Goal: Check status: Check status

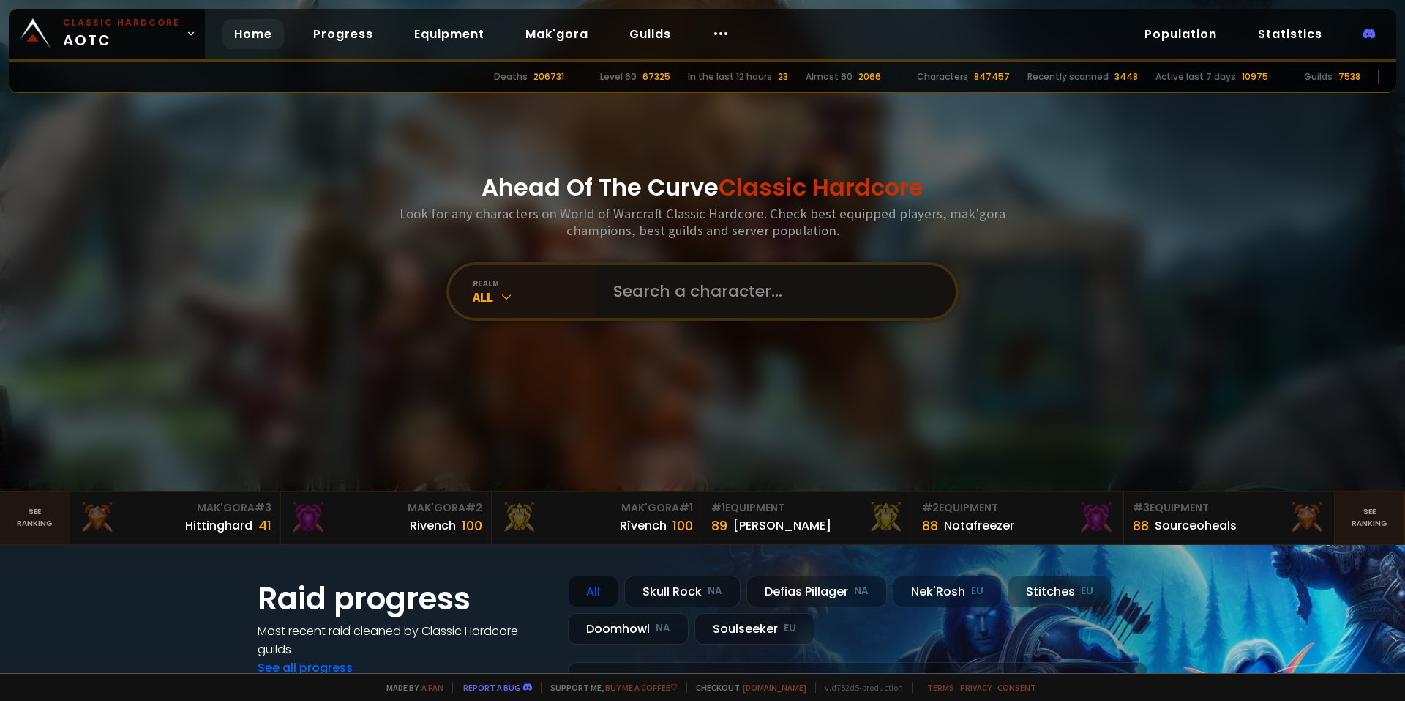
click at [721, 280] on input "text" at bounding box center [772, 291] width 334 height 53
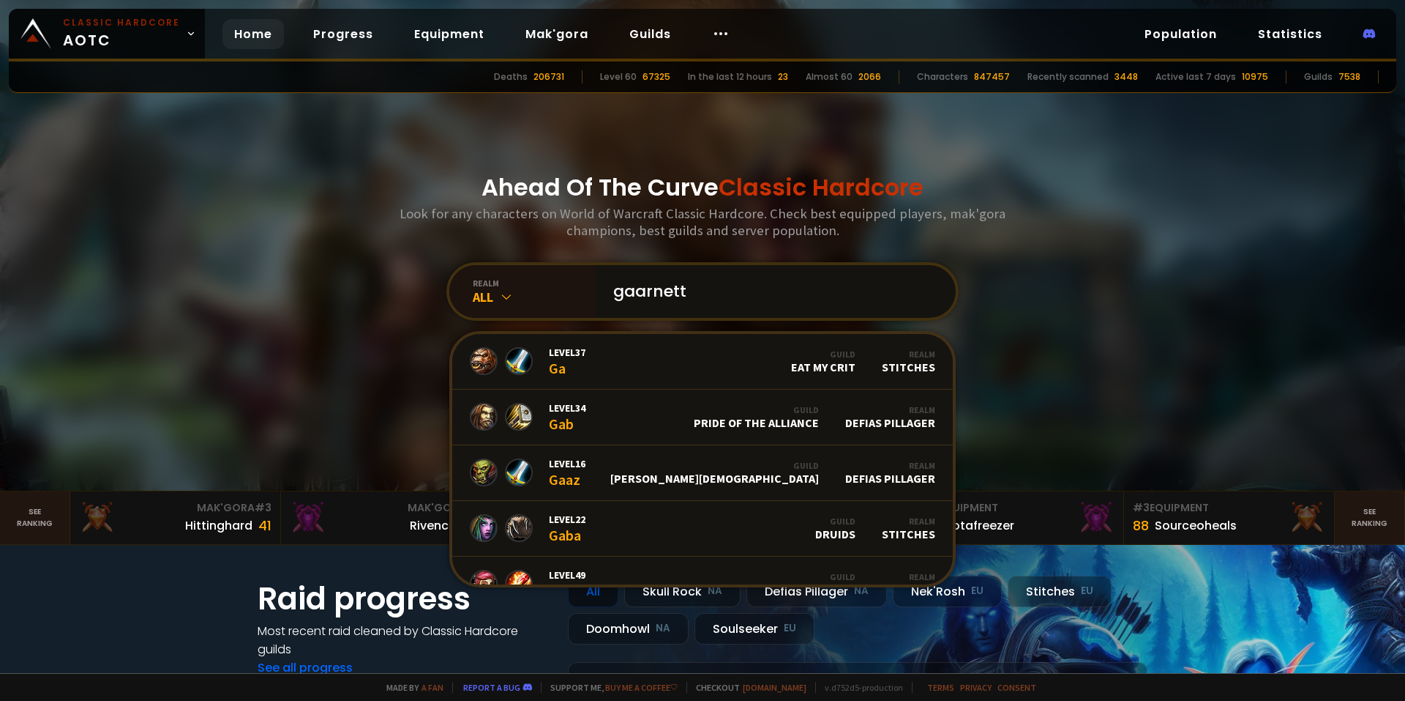
type input "gaarnette"
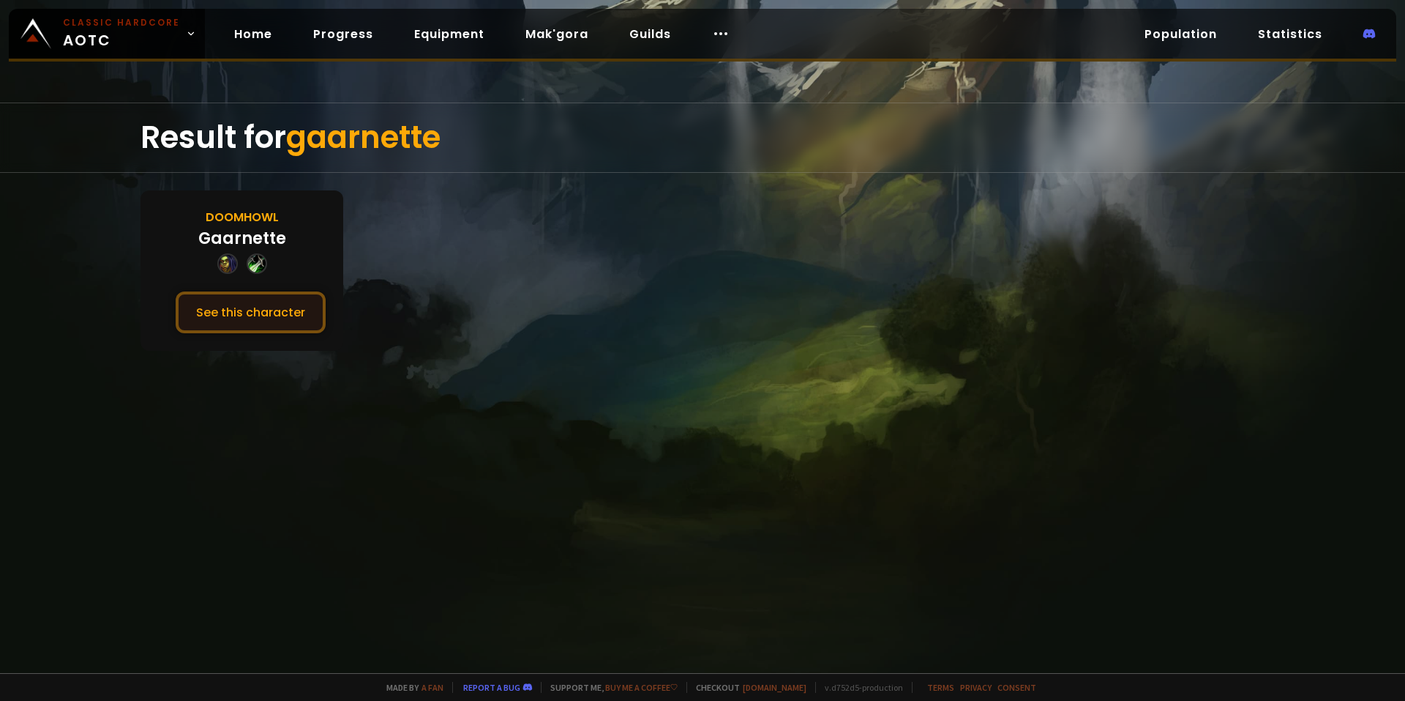
click at [285, 307] on button "See this character" at bounding box center [251, 312] width 150 height 42
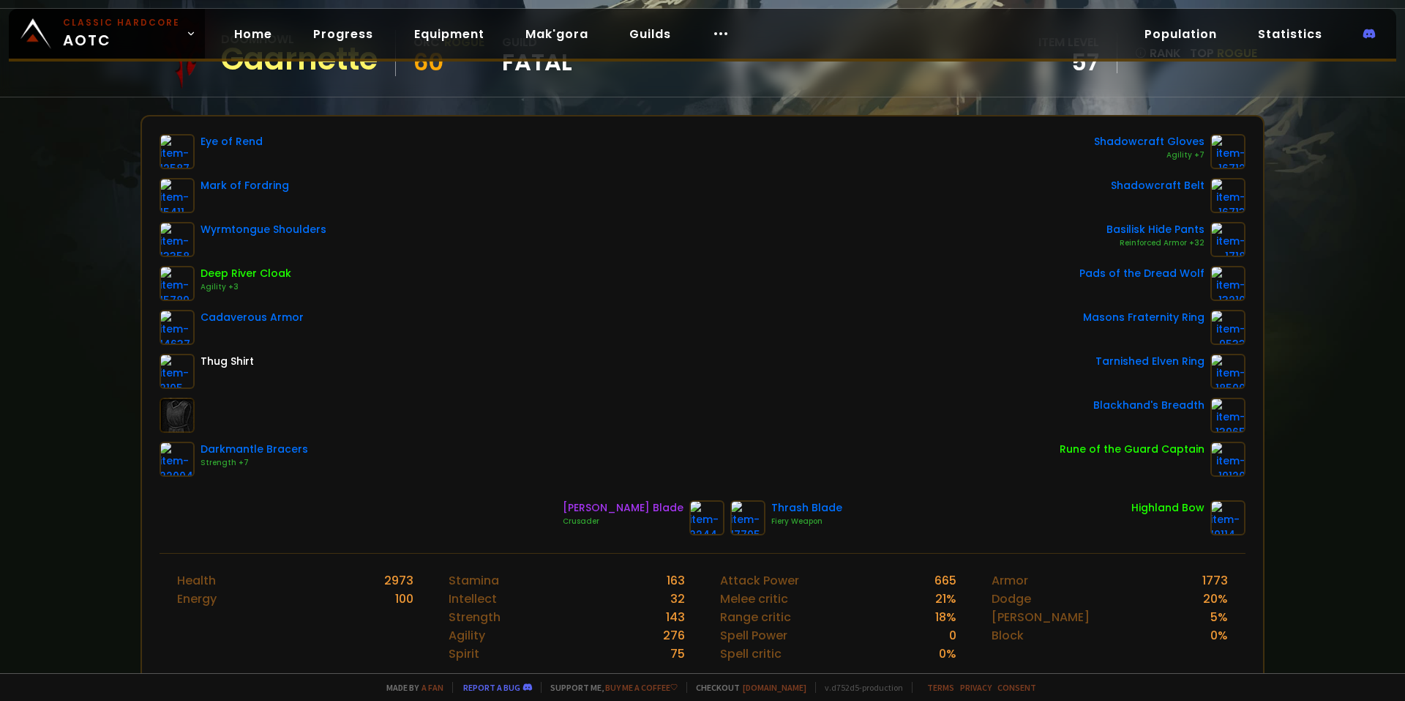
scroll to position [146, 0]
drag, startPoint x: 1104, startPoint y: 3, endPoint x: 127, endPoint y: 191, distance: 994.5
